Goal: Task Accomplishment & Management: Complete application form

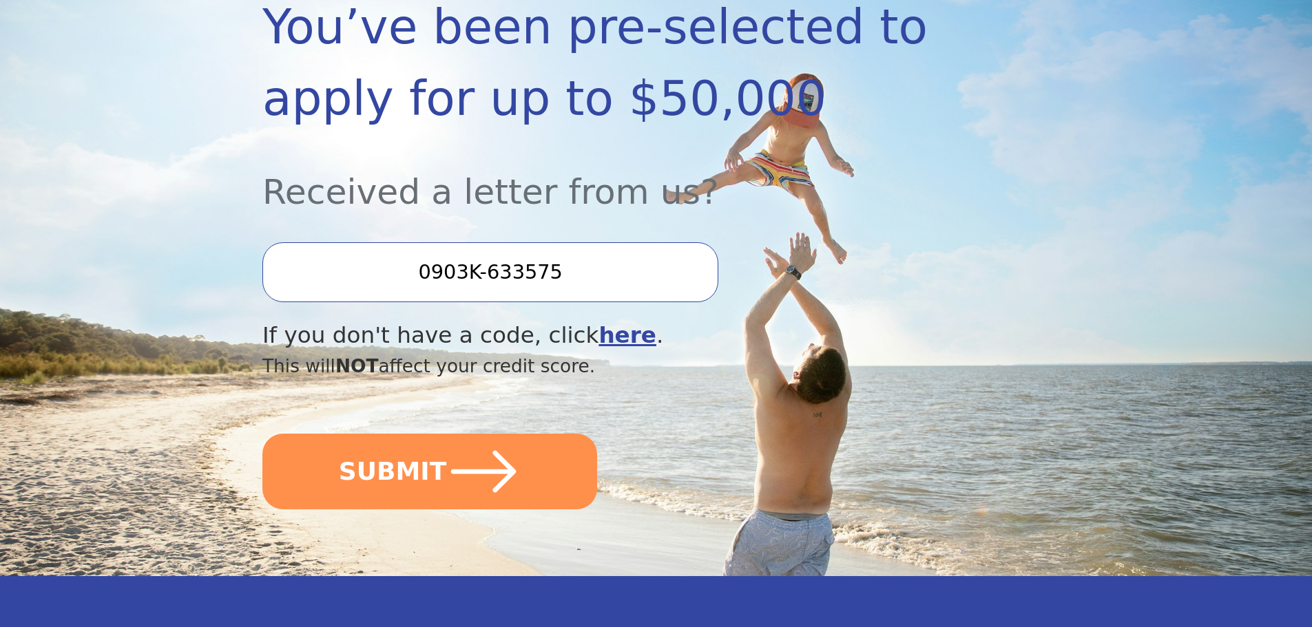
scroll to position [344, 0]
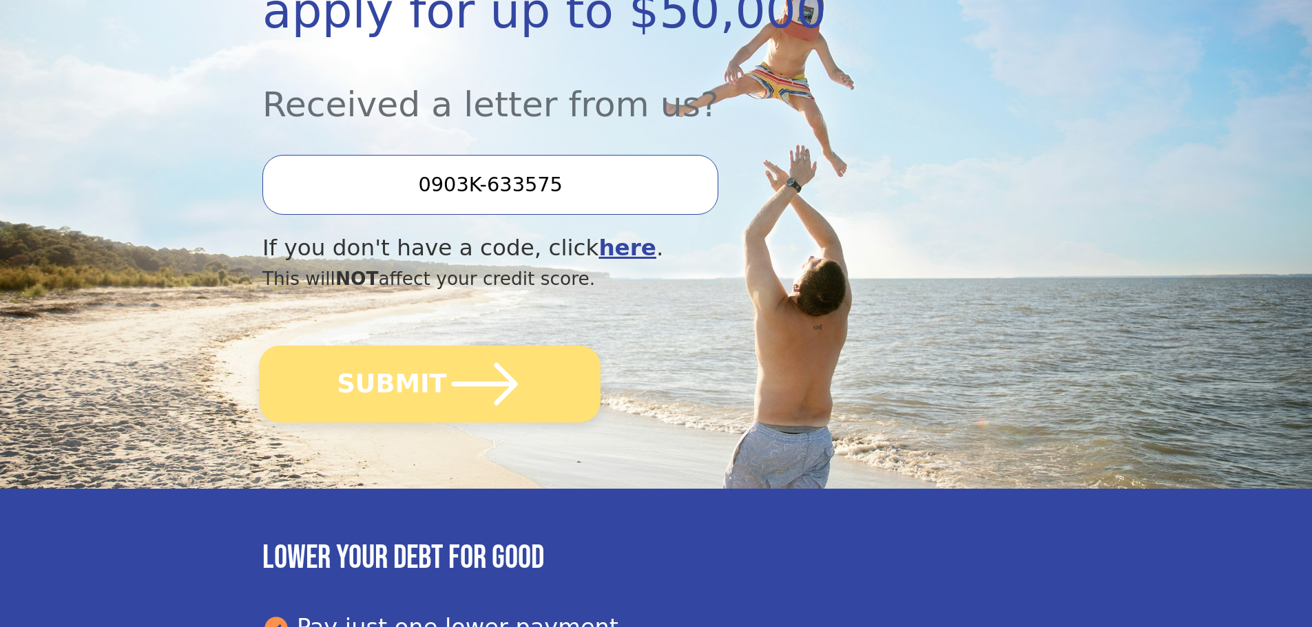
click at [469, 386] on icon "submit" at bounding box center [485, 384] width 66 height 43
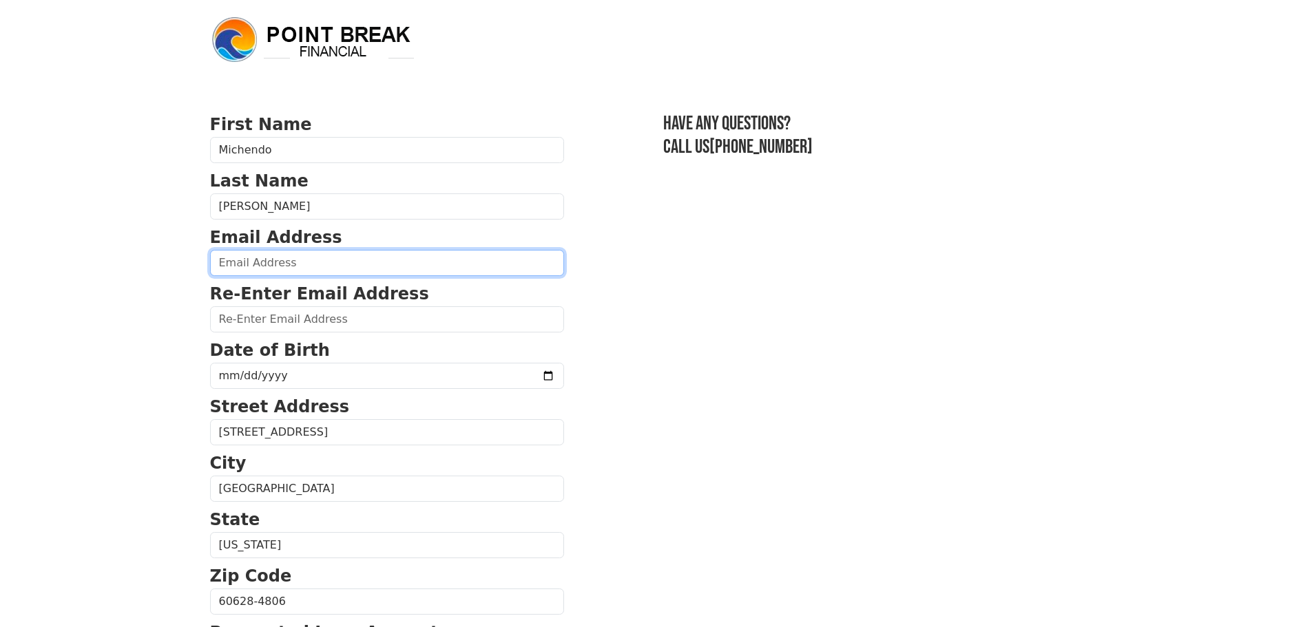
click at [394, 267] on input "email" at bounding box center [387, 263] width 354 height 26
type input "michendom@gmail.com"
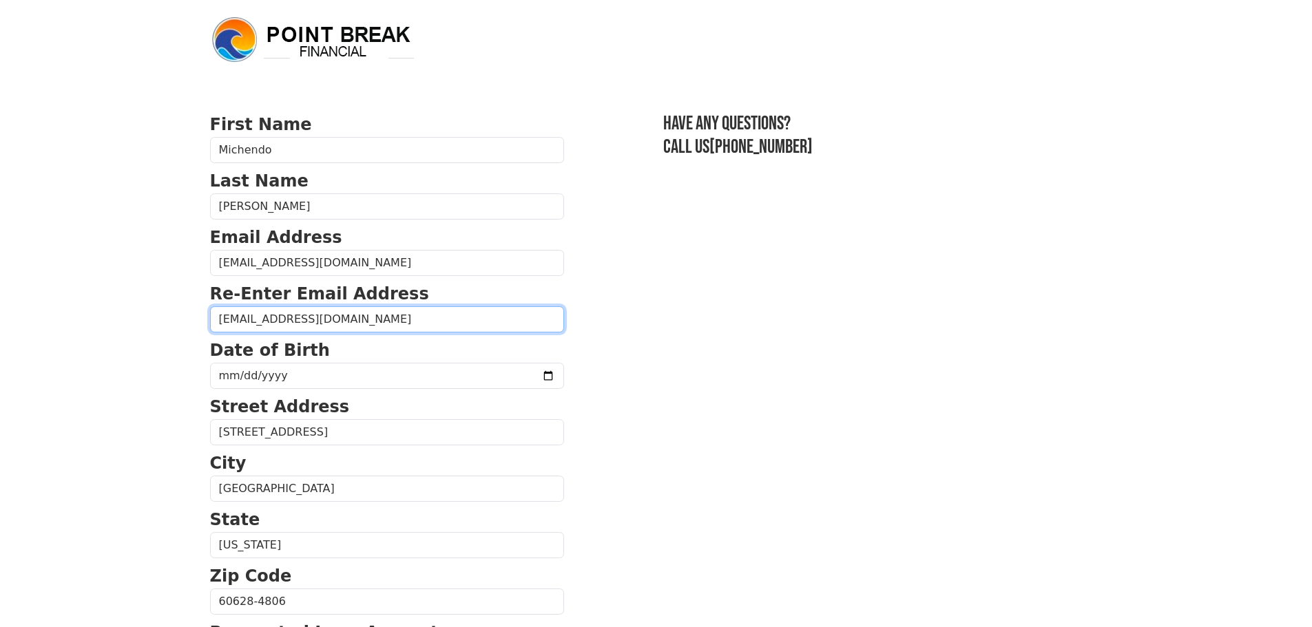
type input "michendom@gmail.com"
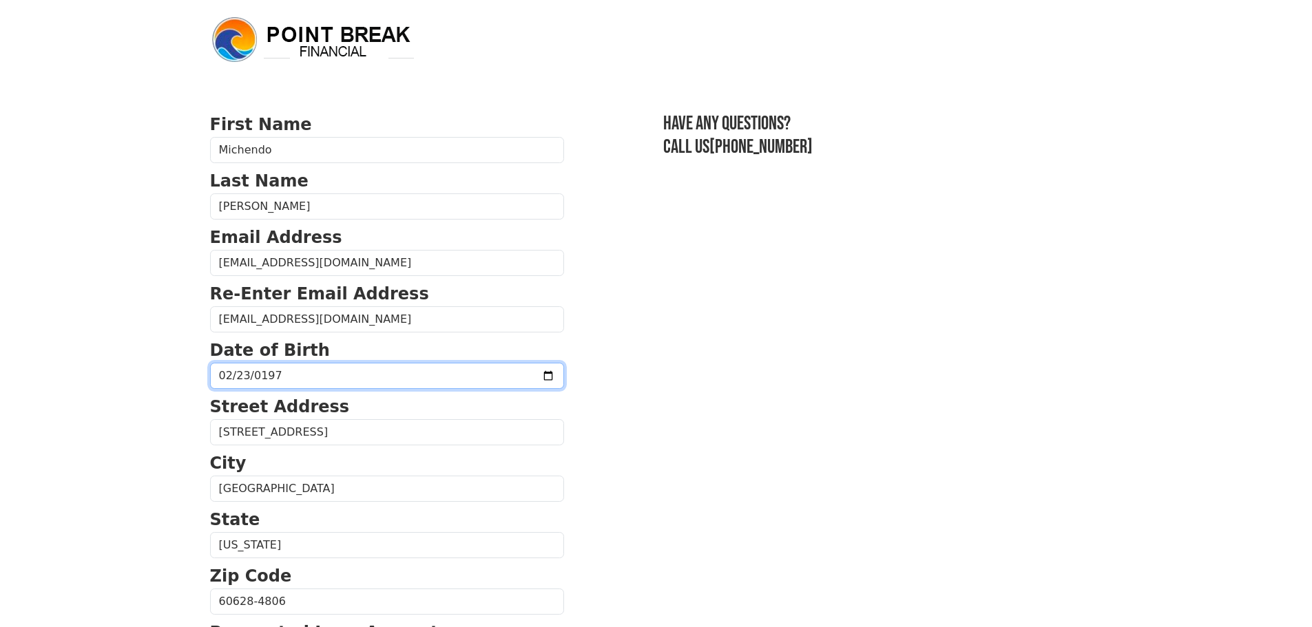
type input "1978-02-23"
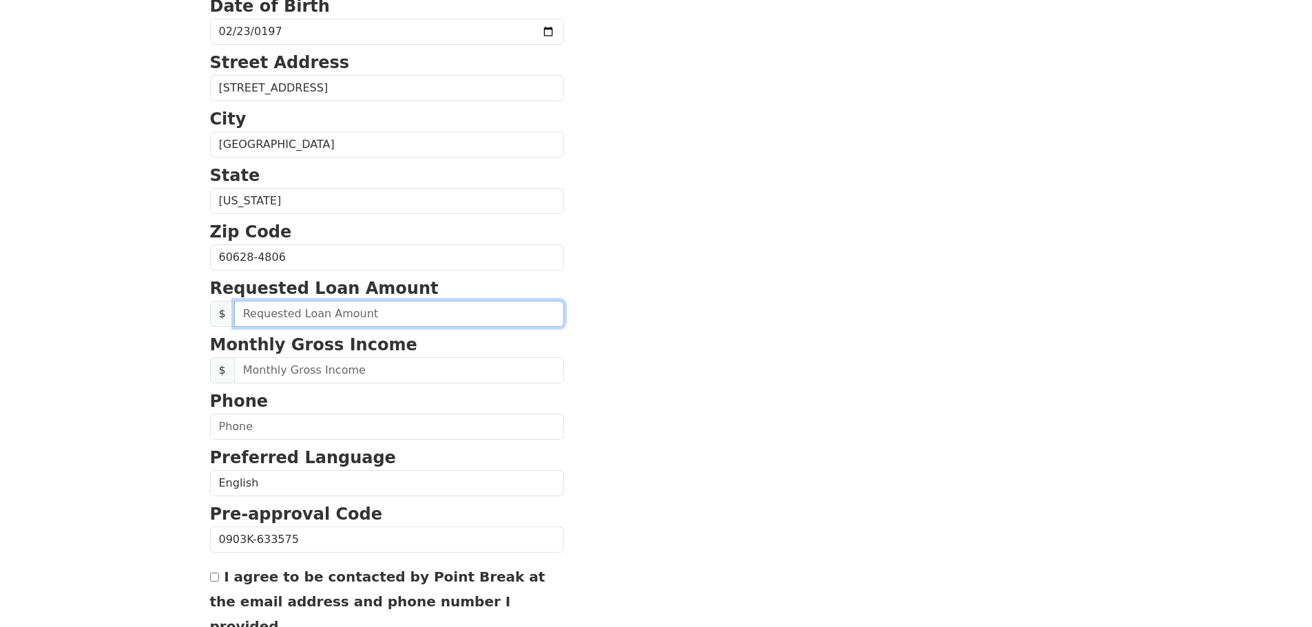
scroll to position [345, 0]
type input "35,000.00"
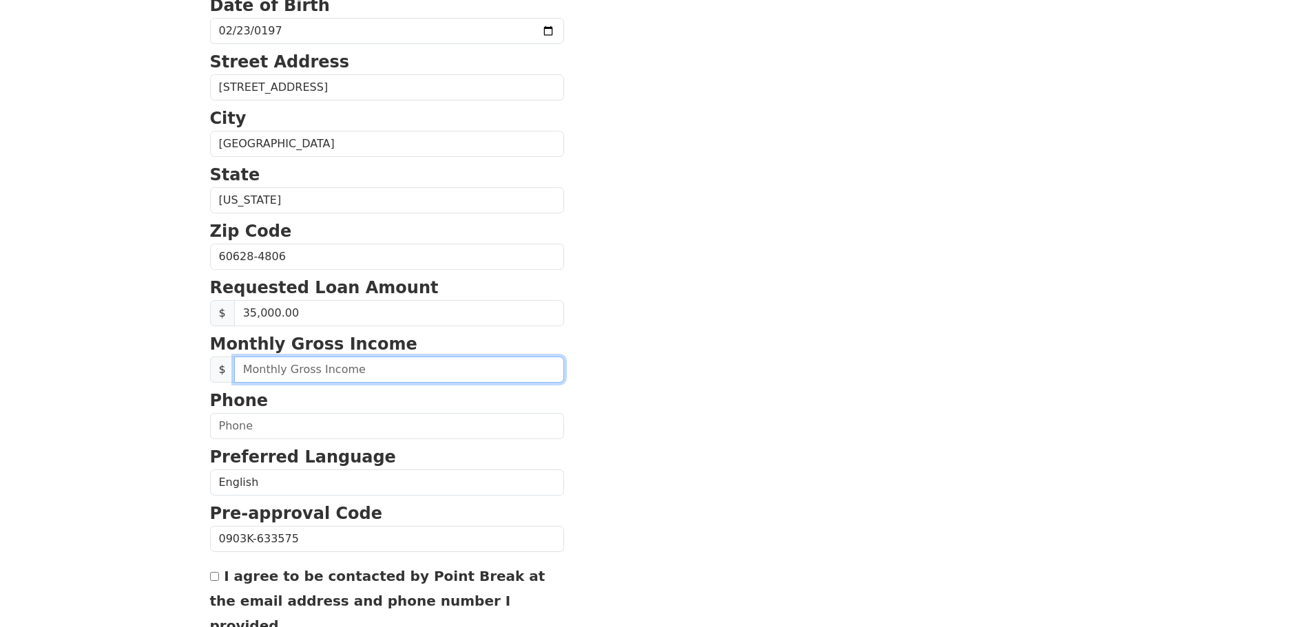
click at [296, 370] on input "text" at bounding box center [399, 370] width 330 height 26
type input "7,950.00"
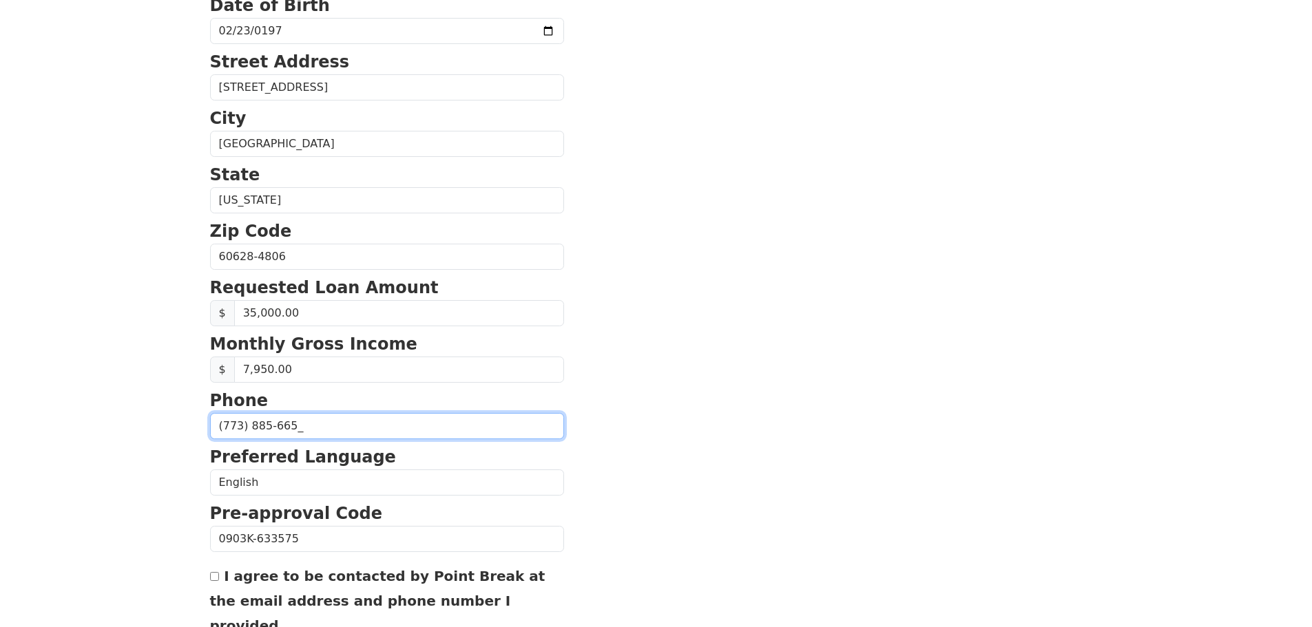
type input "(773) 885-6653"
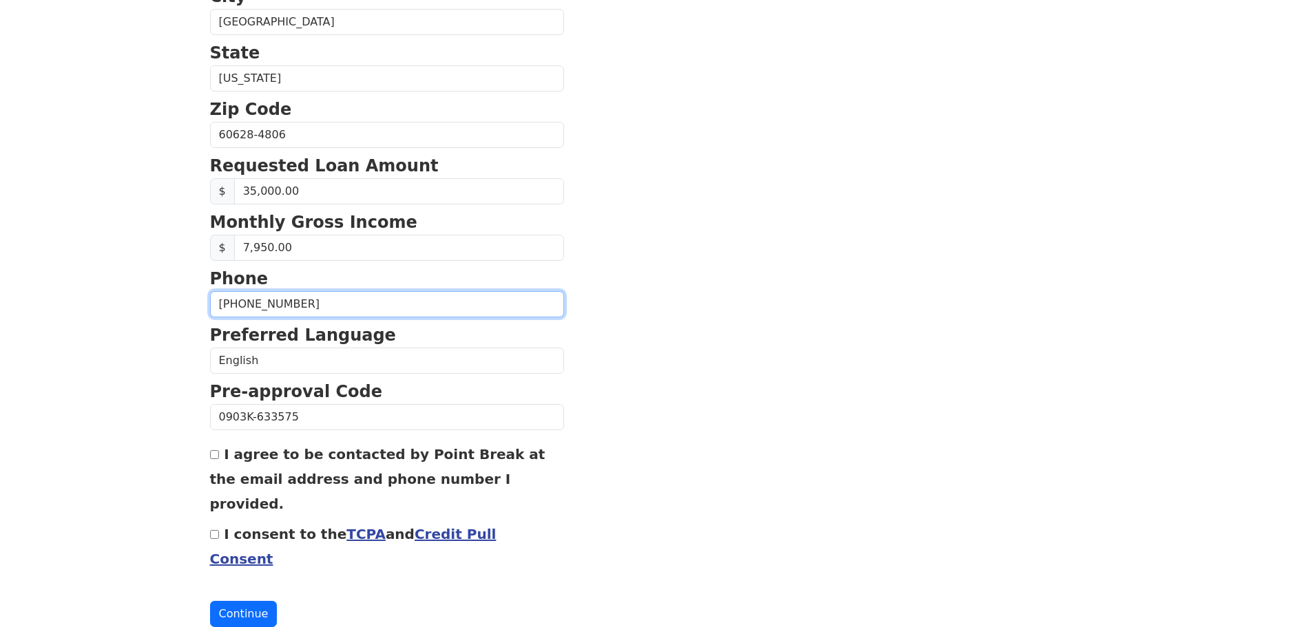
scroll to position [469, 0]
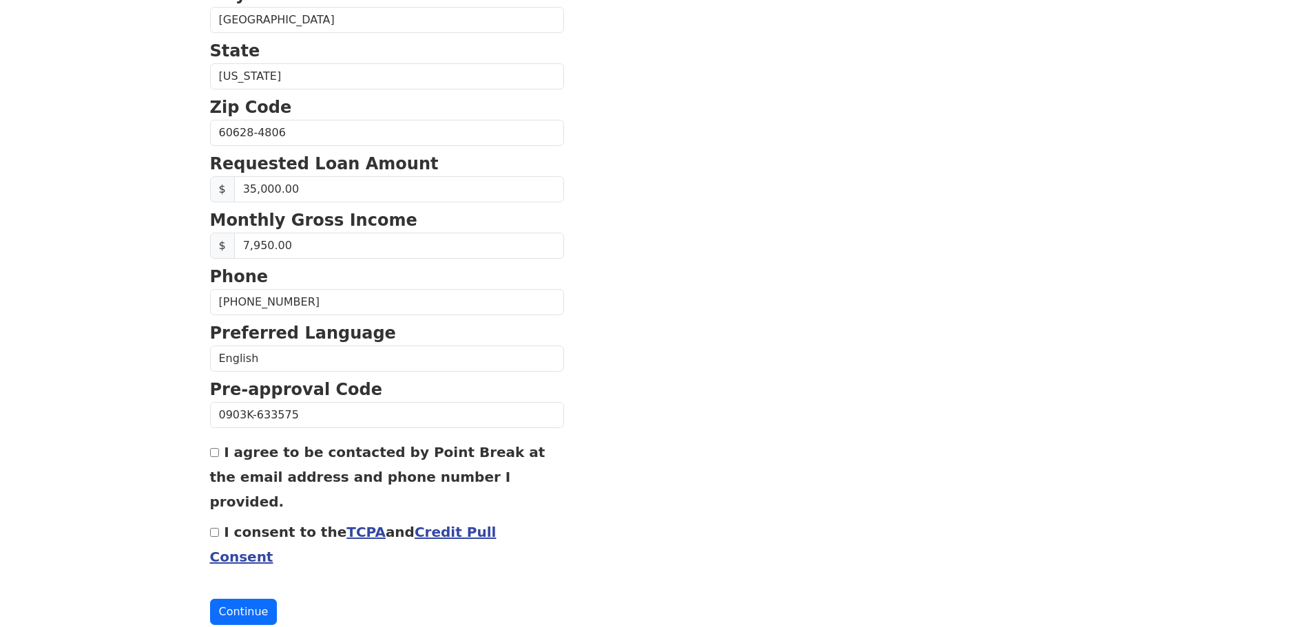
click at [213, 454] on input "I agree to be contacted by Point Break at the email address and phone number I …" at bounding box center [214, 452] width 9 height 9
checkbox input "true"
click at [215, 528] on input "I consent to the TCPA and Credit Pull Consent" at bounding box center [214, 532] width 9 height 9
checkbox input "true"
click at [241, 599] on button "Continue" at bounding box center [243, 612] width 67 height 26
